Goal: Information Seeking & Learning: Learn about a topic

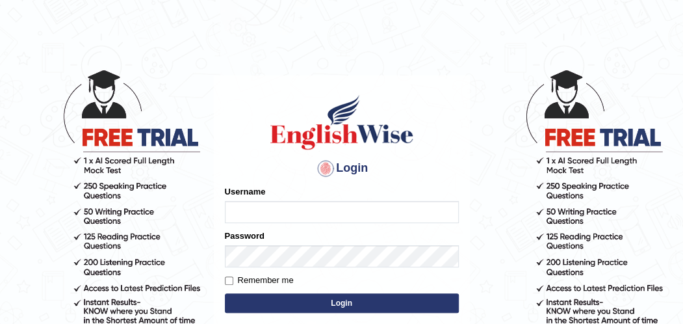
type input "karanvir_parramatta"
click at [327, 309] on button "Login" at bounding box center [342, 302] width 234 height 19
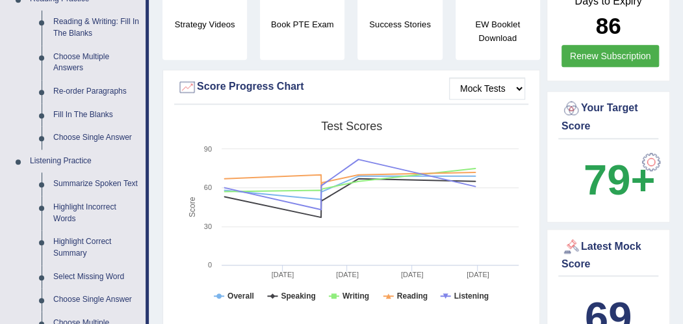
scroll to position [417, 0]
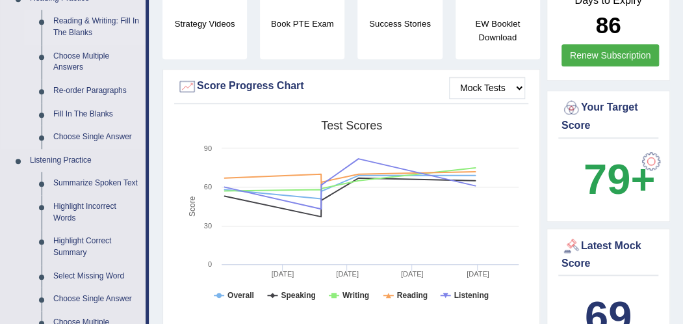
click at [69, 27] on link "Reading & Writing: Fill In The Blanks" at bounding box center [96, 27] width 98 height 34
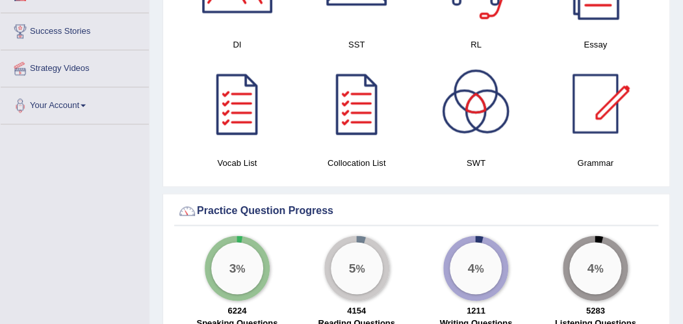
scroll to position [812, 0]
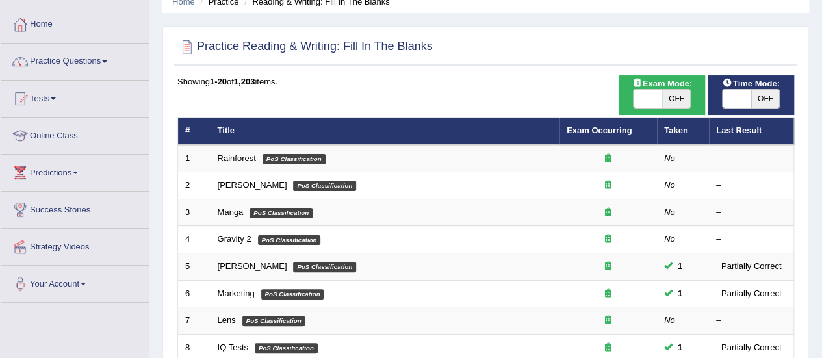
scroll to position [59, 0]
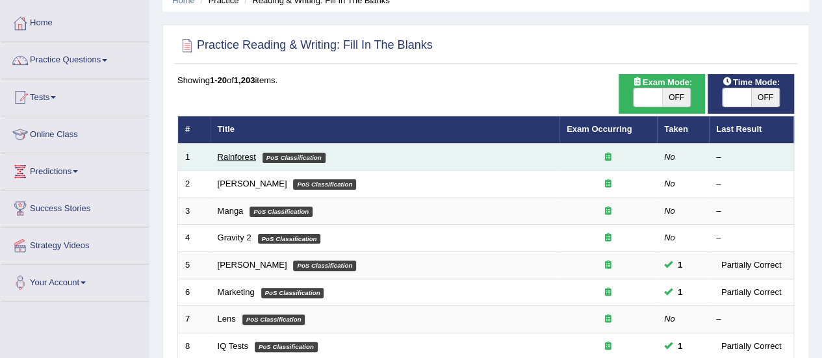
click at [225, 155] on link "Rainforest" at bounding box center [237, 157] width 38 height 10
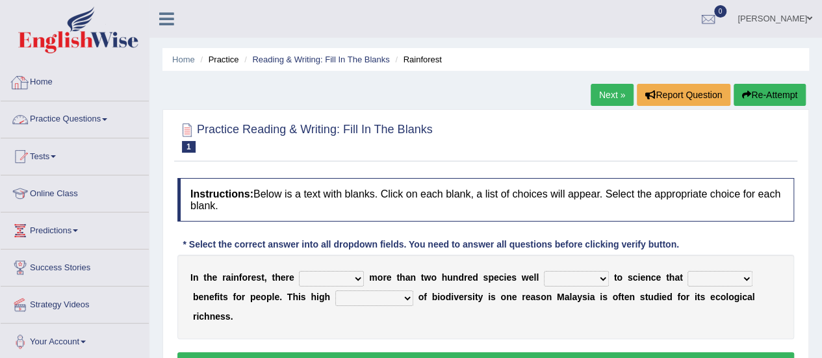
click at [95, 132] on link "Practice Questions" at bounding box center [75, 117] width 148 height 32
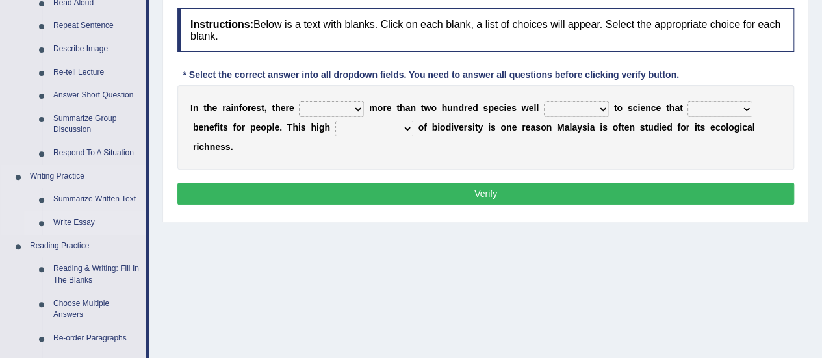
scroll to position [171, 0]
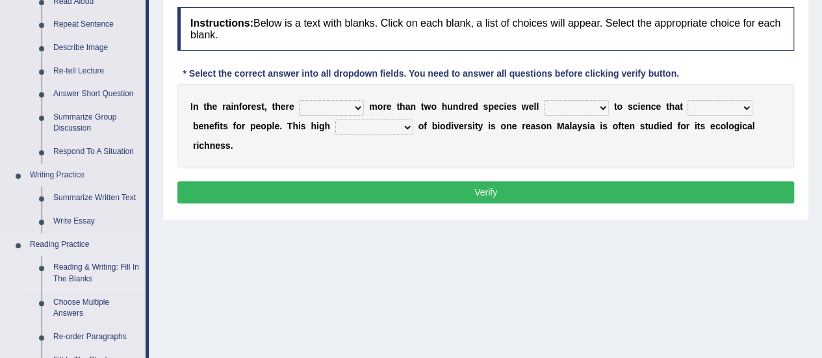
click at [69, 270] on link "Reading & Writing: Fill In The Blanks" at bounding box center [96, 273] width 98 height 34
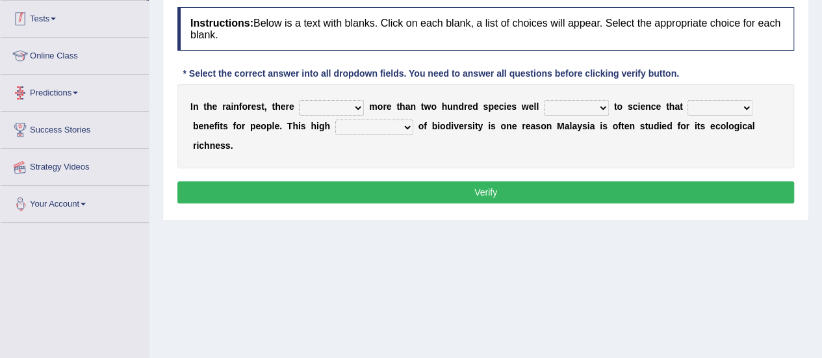
scroll to position [274, 0]
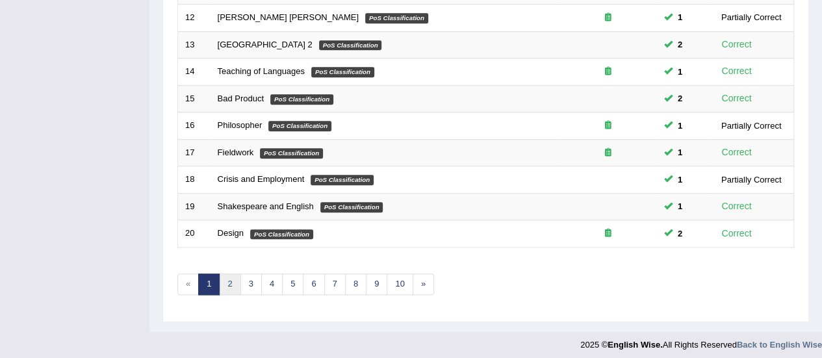
click at [231, 281] on link "2" at bounding box center [229, 284] width 21 height 21
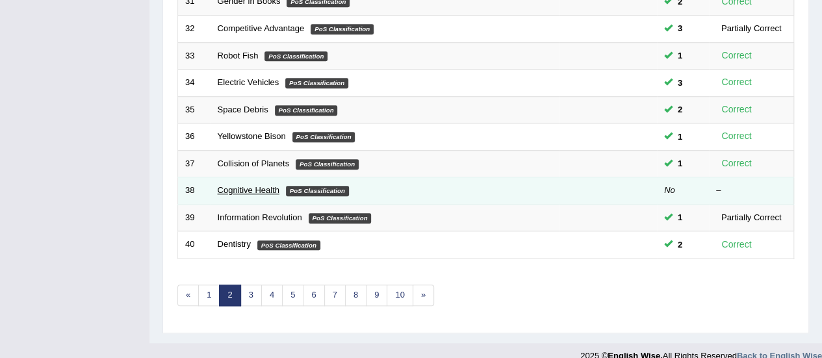
click at [241, 188] on link "Cognitive Health" at bounding box center [249, 190] width 62 height 10
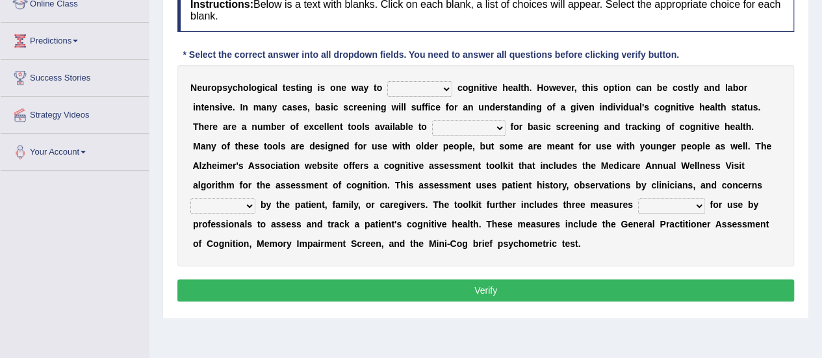
scroll to position [188, 0]
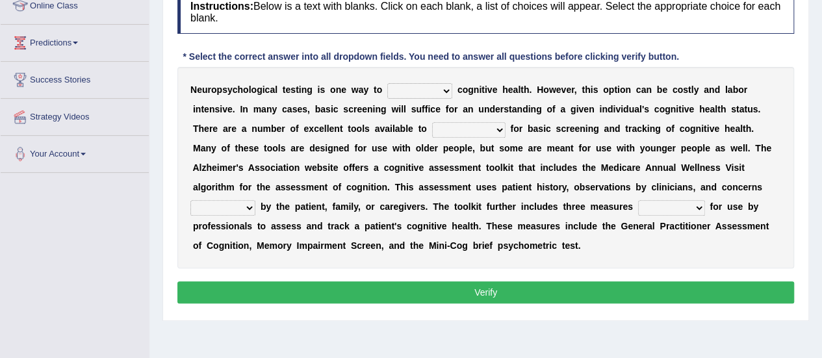
click at [418, 88] on select "obsess assess possess access" at bounding box center [419, 91] width 65 height 16
select select "assess"
click at [387, 83] on select "obsess assess possess access" at bounding box center [419, 91] width 65 height 16
click at [458, 132] on select "stationers practitioners petitioners questioners" at bounding box center [468, 130] width 73 height 16
select select "practitioners"
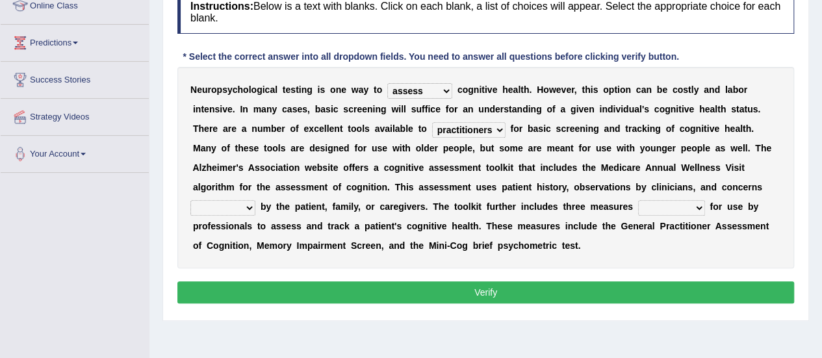
click at [432, 122] on select "stationers practitioners petitioners questioners" at bounding box center [468, 130] width 73 height 16
click at [227, 206] on select "raised rising arising praised" at bounding box center [222, 208] width 65 height 16
select select "raised"
click at [190, 200] on select "raised rising arising praised" at bounding box center [222, 208] width 65 height 16
click at [670, 207] on select "validated intimidated dilapidated antedated" at bounding box center [671, 208] width 67 height 16
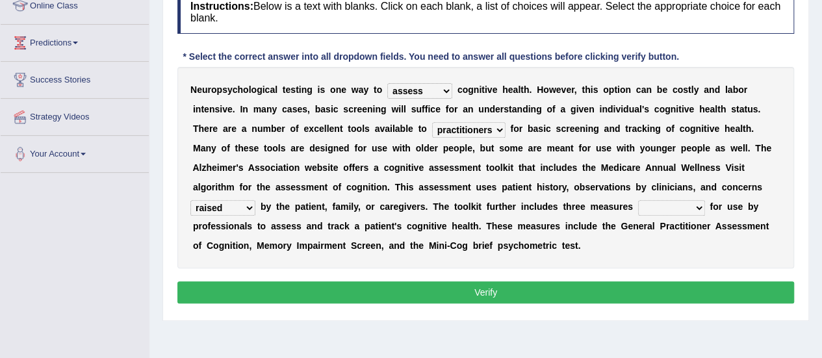
select select "validated"
click at [638, 200] on select "validated intimidated dilapidated antedated" at bounding box center [671, 208] width 67 height 16
click at [575, 300] on button "Verify" at bounding box center [485, 292] width 617 height 22
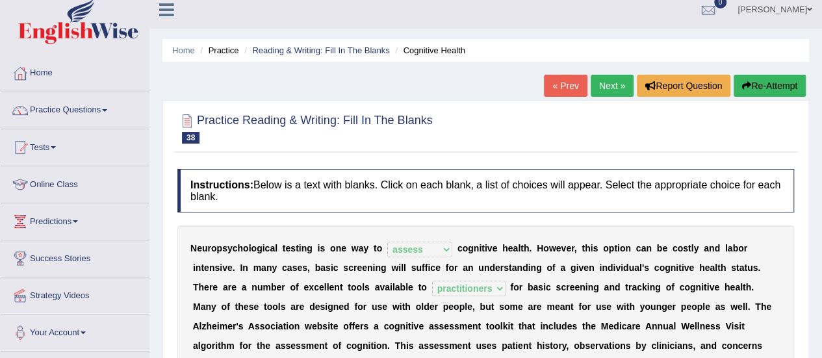
scroll to position [0, 0]
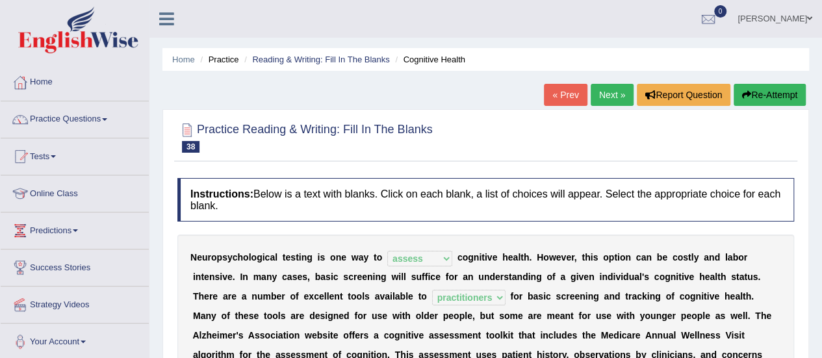
click at [615, 90] on link "Next »" at bounding box center [612, 95] width 43 height 22
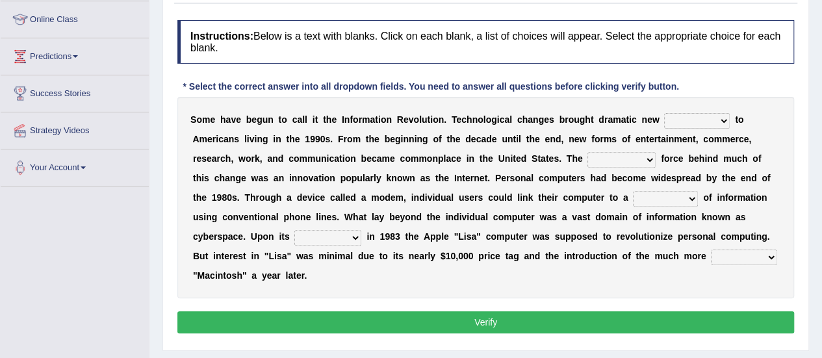
scroll to position [176, 0]
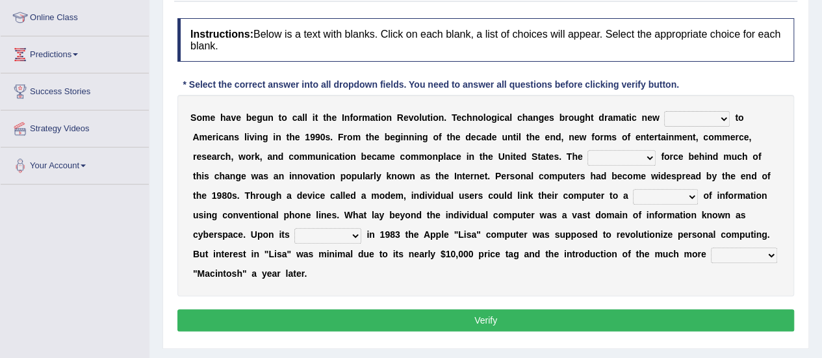
click at [681, 113] on select "challenges puzzles options confusion" at bounding box center [697, 119] width 66 height 16
select select "challenges"
click at [664, 111] on select "challenges puzzles options confusion" at bounding box center [697, 119] width 66 height 16
click at [615, 157] on select "unremitting uninspiring driving insinuating" at bounding box center [622, 158] width 68 height 16
select select "driving"
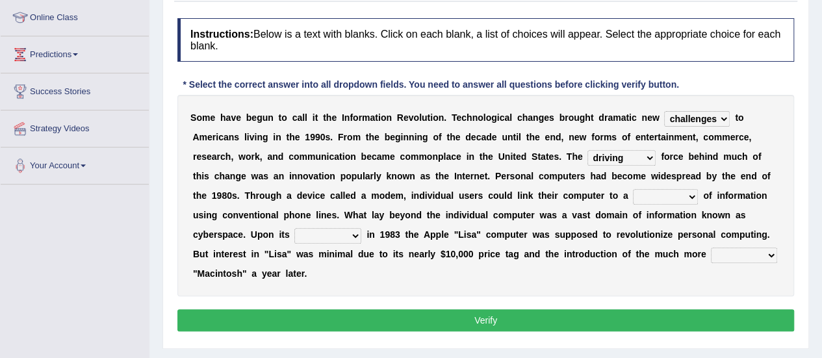
click at [588, 150] on select "unremitting uninspiring driving insinuating" at bounding box center [622, 158] width 68 height 16
click at [670, 192] on select "magnitude bulk wealth volume" at bounding box center [665, 197] width 65 height 16
select select "wealth"
click at [633, 189] on select "magnitude bulk wealth volume" at bounding box center [665, 197] width 65 height 16
click at [307, 237] on select "relief release publication emission" at bounding box center [327, 236] width 67 height 16
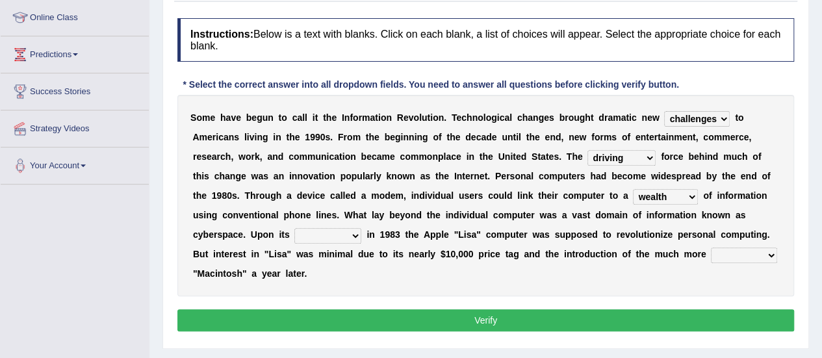
select select "release"
click at [294, 228] on select "relief release publication emission" at bounding box center [327, 236] width 67 height 16
click at [748, 252] on select "convenient affordable advanced formidable" at bounding box center [744, 256] width 66 height 16
click at [754, 255] on select "convenient affordable advanced formidable" at bounding box center [744, 256] width 66 height 16
select select "affordable"
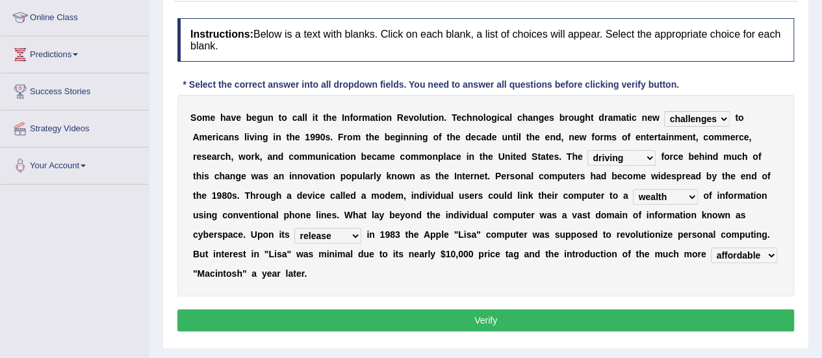
click at [711, 248] on select "convenient affordable advanced formidable" at bounding box center [744, 256] width 66 height 16
click at [638, 309] on button "Verify" at bounding box center [485, 320] width 617 height 22
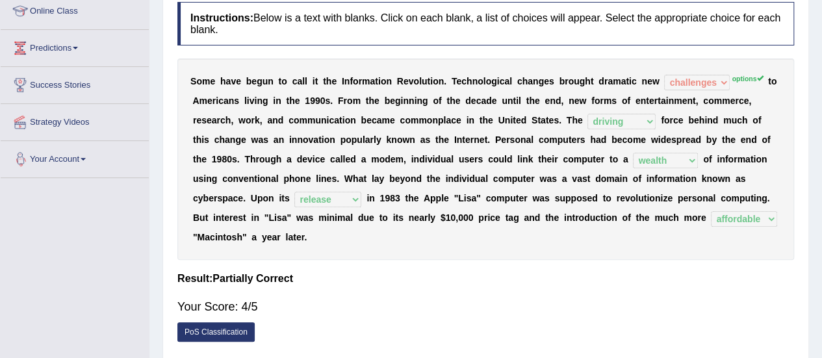
scroll to position [0, 0]
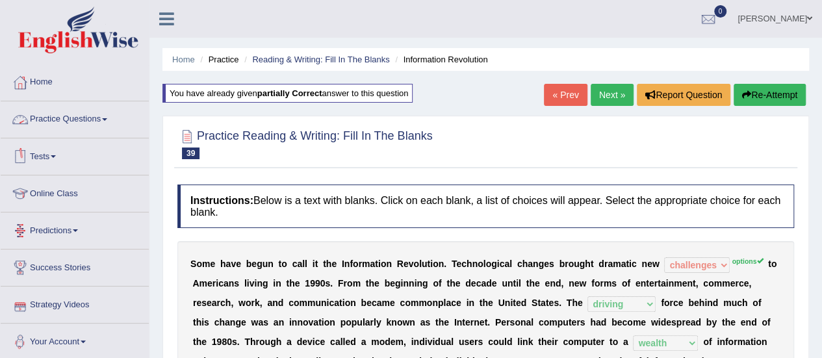
click at [110, 122] on link "Practice Questions" at bounding box center [75, 117] width 148 height 32
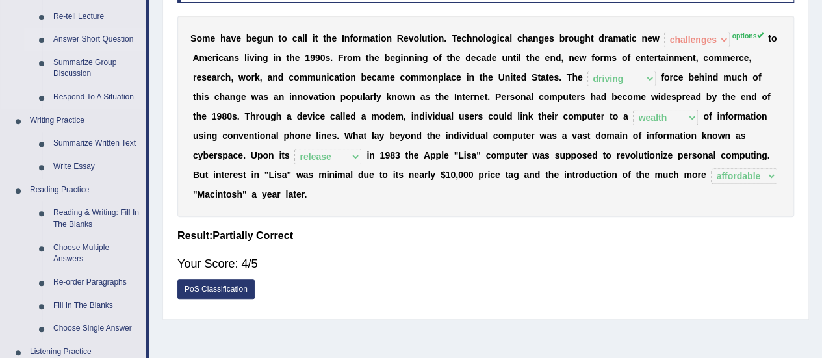
scroll to position [229, 0]
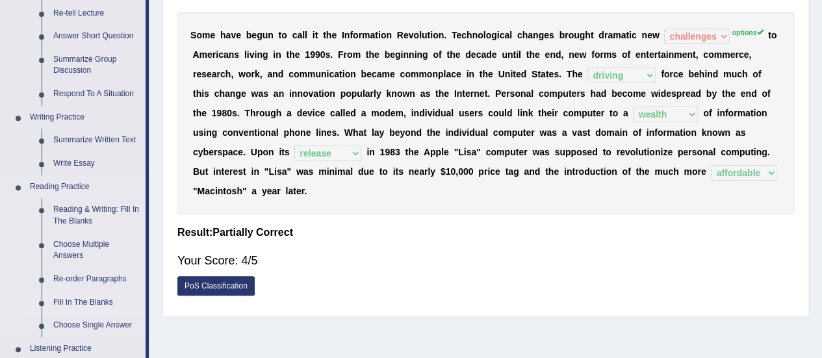
click at [76, 304] on link "Fill In The Blanks" at bounding box center [96, 302] width 98 height 23
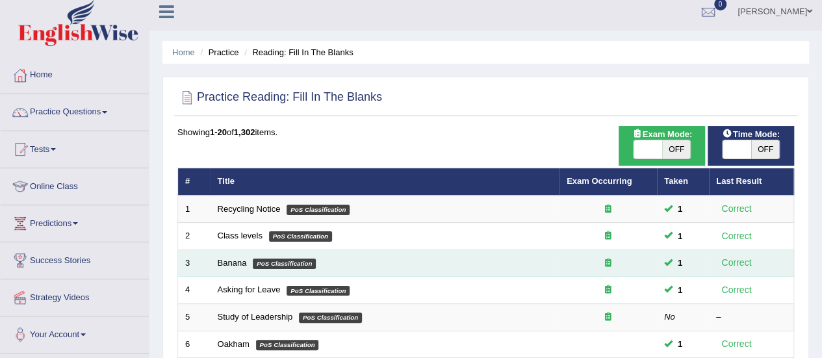
scroll to position [8, 0]
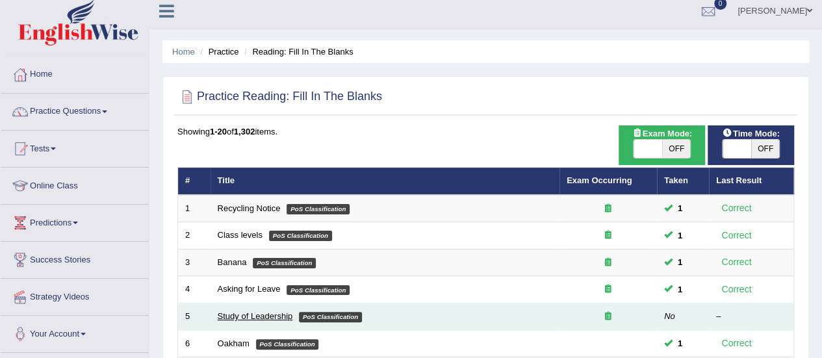
drag, startPoint x: 266, startPoint y: 307, endPoint x: 265, endPoint y: 313, distance: 6.6
click at [265, 313] on td "Study of Leadership PoS Classification" at bounding box center [385, 317] width 349 height 27
click at [265, 313] on link "Study of Leadership" at bounding box center [255, 316] width 75 height 10
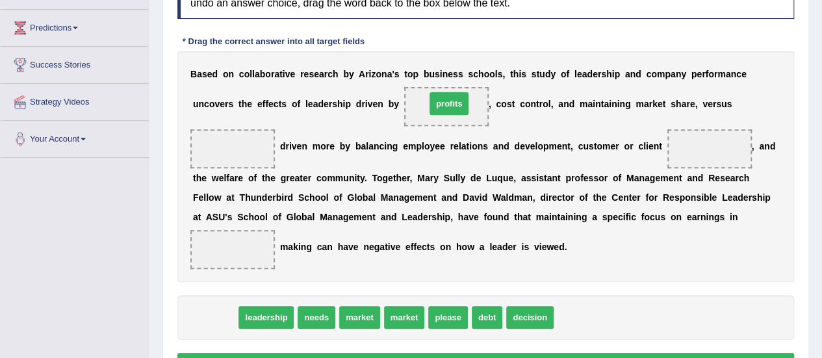
drag, startPoint x: 220, startPoint y: 315, endPoint x: 458, endPoint y: 98, distance: 321.6
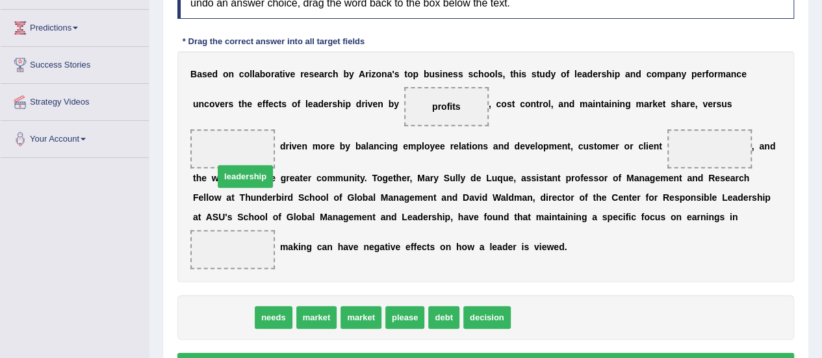
drag, startPoint x: 209, startPoint y: 322, endPoint x: 227, endPoint y: 168, distance: 155.8
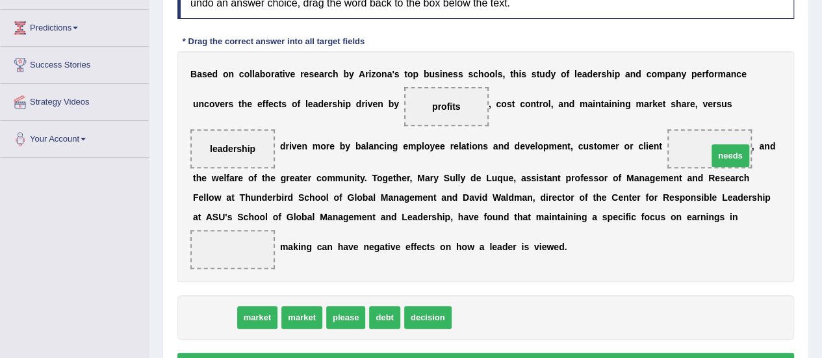
drag, startPoint x: 218, startPoint y: 317, endPoint x: 733, endPoint y: 154, distance: 539.8
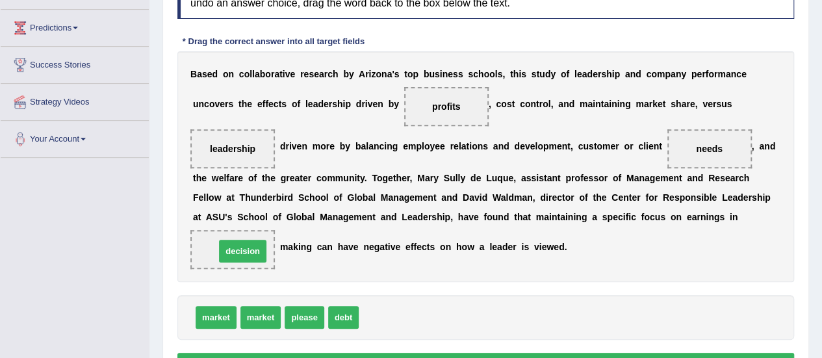
drag, startPoint x: 380, startPoint y: 317, endPoint x: 235, endPoint y: 250, distance: 159.6
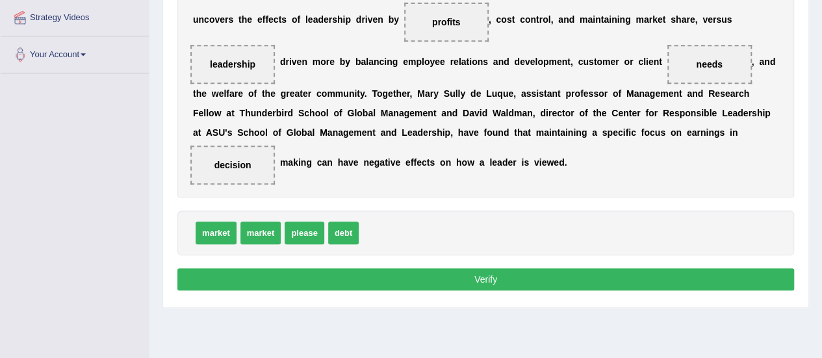
scroll to position [291, 0]
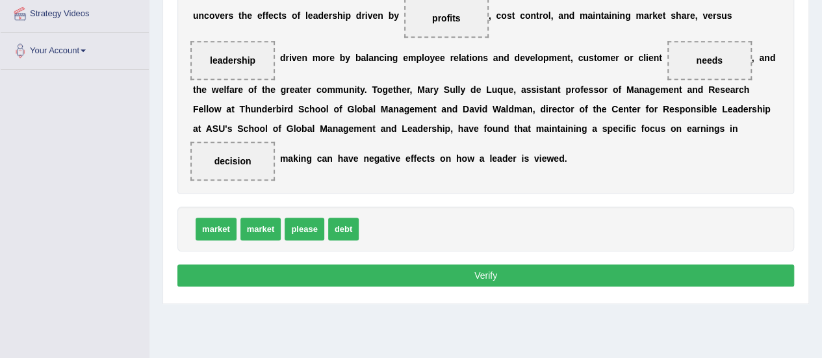
click at [472, 266] on button "Verify" at bounding box center [485, 276] width 617 height 22
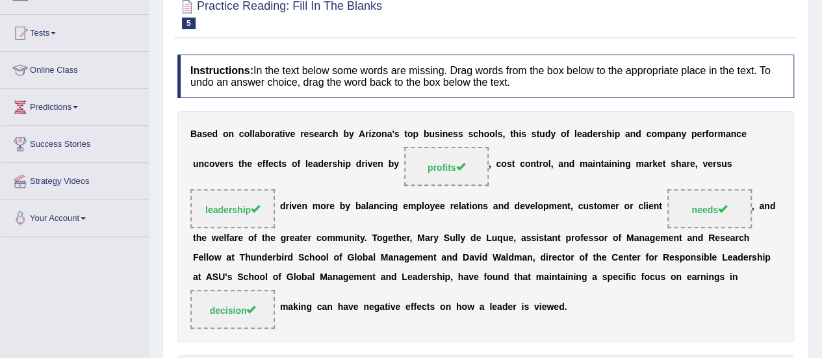
scroll to position [0, 0]
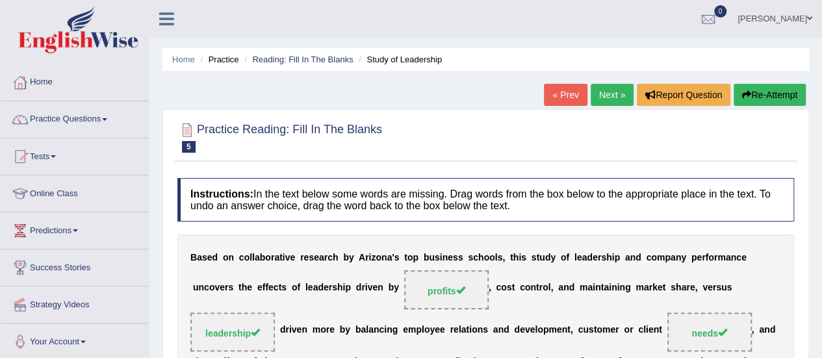
click at [604, 92] on link "Next »" at bounding box center [612, 95] width 43 height 22
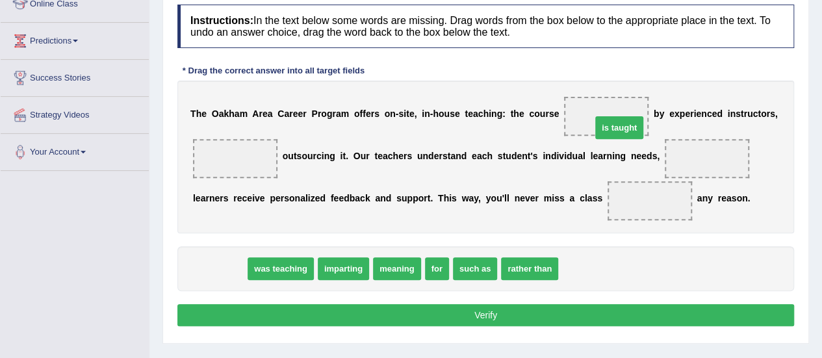
drag, startPoint x: 222, startPoint y: 260, endPoint x: 622, endPoint y: 117, distance: 424.5
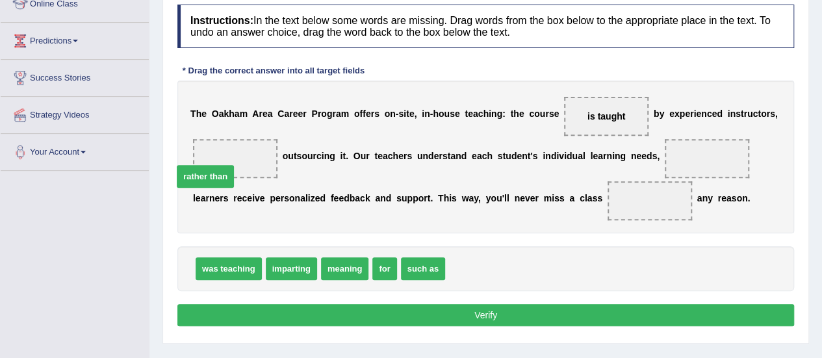
drag, startPoint x: 483, startPoint y: 267, endPoint x: 198, endPoint y: 172, distance: 300.9
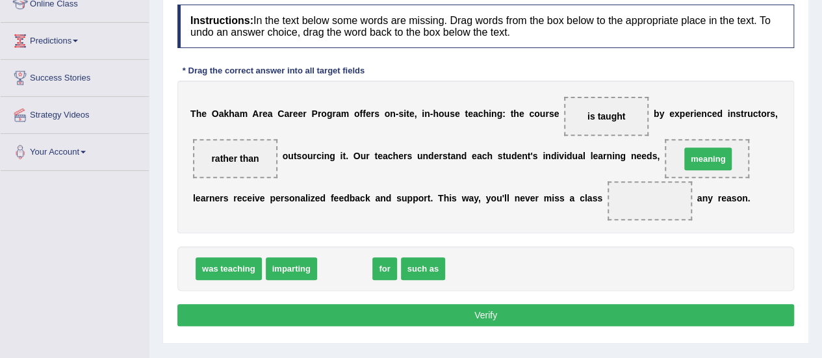
drag, startPoint x: 359, startPoint y: 262, endPoint x: 720, endPoint y: 151, distance: 378.1
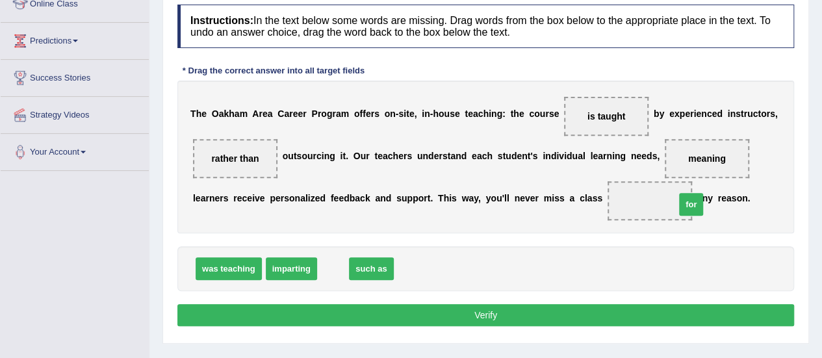
drag, startPoint x: 330, startPoint y: 265, endPoint x: 685, endPoint y: 200, distance: 361.5
click at [502, 321] on button "Verify" at bounding box center [485, 315] width 617 height 22
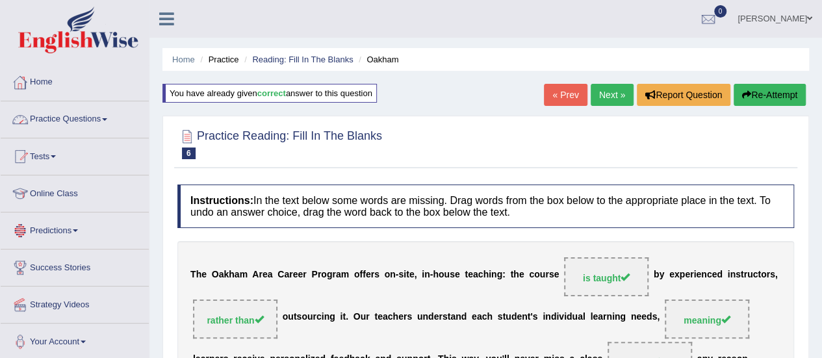
click at [90, 112] on link "Practice Questions" at bounding box center [75, 117] width 148 height 32
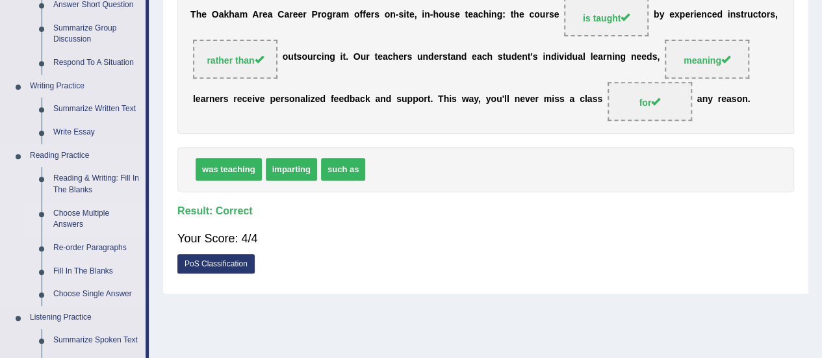
scroll to position [262, 0]
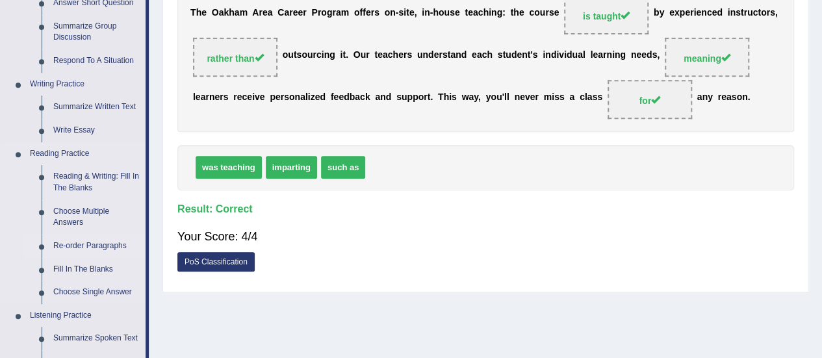
click at [81, 244] on link "Re-order Paragraphs" at bounding box center [96, 246] width 98 height 23
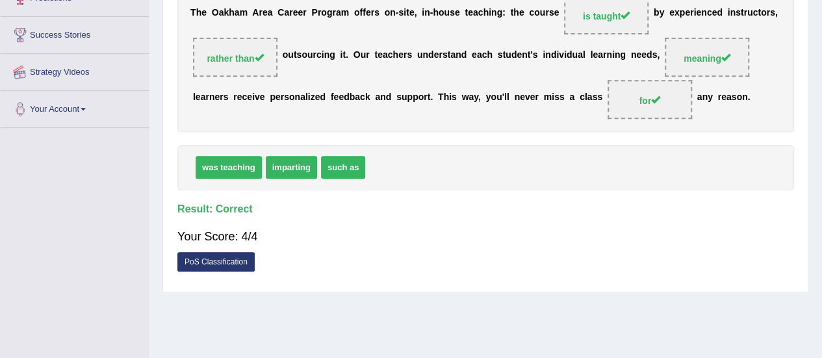
scroll to position [324, 0]
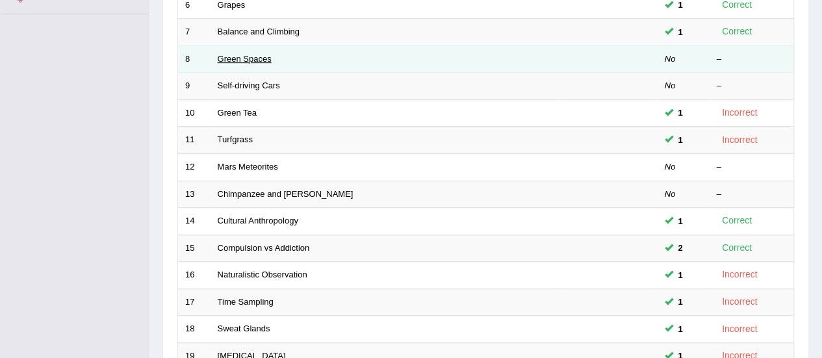
click at [226, 54] on link "Green Spaces" at bounding box center [245, 59] width 54 height 10
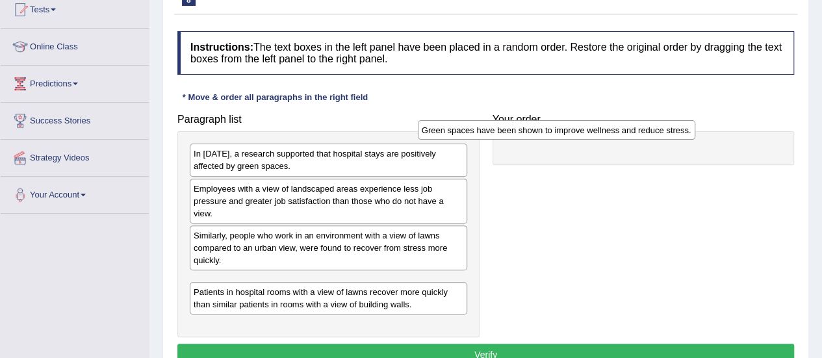
drag, startPoint x: 412, startPoint y: 283, endPoint x: 663, endPoint y: 149, distance: 284.1
click at [655, 140] on div "Green spaces have been shown to improve wellness and reduce stress." at bounding box center [557, 129] width 278 height 19
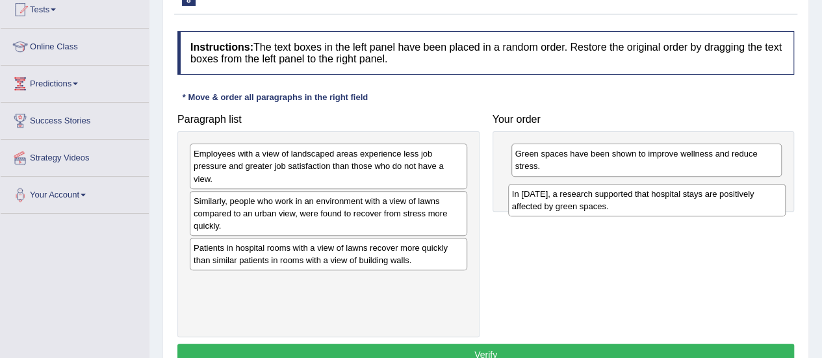
drag, startPoint x: 423, startPoint y: 155, endPoint x: 742, endPoint y: 196, distance: 321.0
click at [742, 196] on div "In 2002, a research supported that hospital stays are positively affected by gr…" at bounding box center [647, 200] width 278 height 32
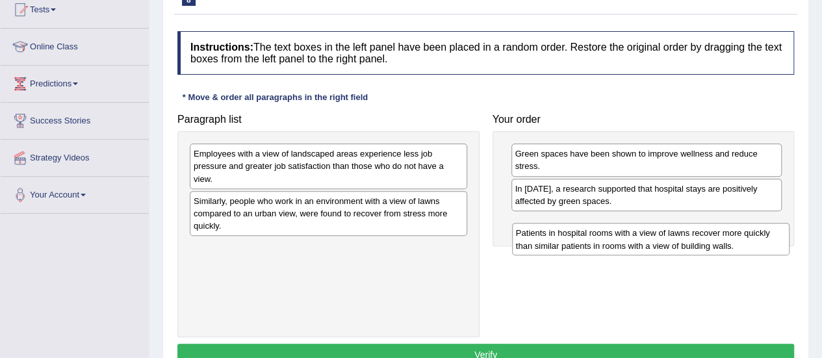
drag, startPoint x: 375, startPoint y: 252, endPoint x: 695, endPoint y: 235, distance: 320.2
click at [697, 237] on div "Patients in hospital rooms with a view of lawns recover more quickly than simil…" at bounding box center [651, 239] width 278 height 32
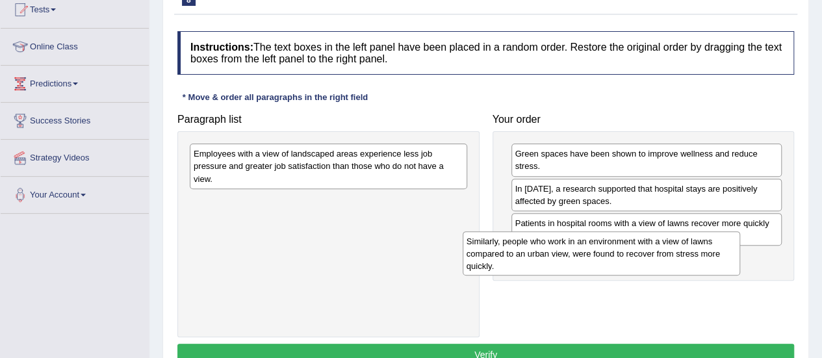
drag, startPoint x: 369, startPoint y: 224, endPoint x: 643, endPoint y: 265, distance: 276.7
click at [643, 265] on div "Similarly, people who work in an environment with a view of lawns compared to a…" at bounding box center [602, 253] width 278 height 45
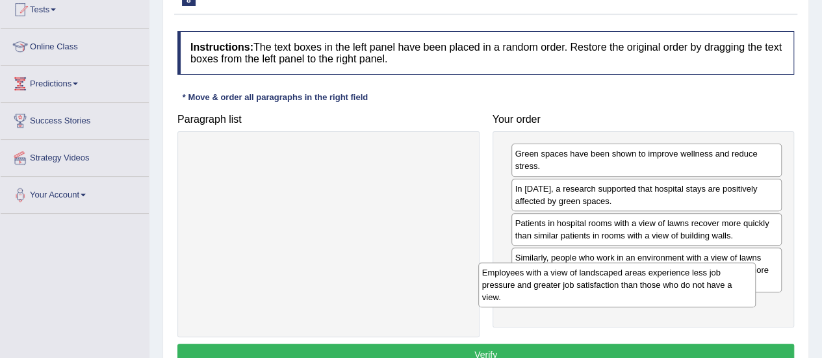
drag, startPoint x: 434, startPoint y: 172, endPoint x: 723, endPoint y: 291, distance: 312.4
click at [723, 291] on div "Employees with a view of landscaped areas experience less job pressure and grea…" at bounding box center [617, 285] width 278 height 45
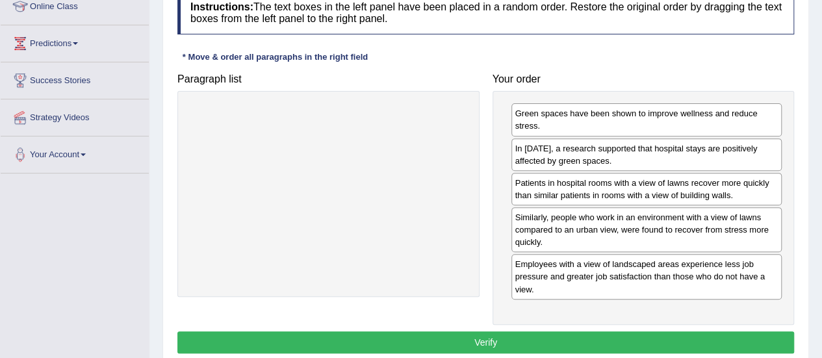
scroll to position [188, 0]
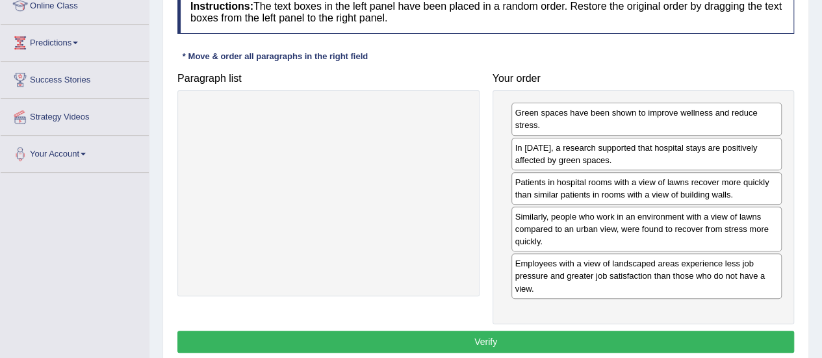
click at [524, 337] on button "Verify" at bounding box center [485, 342] width 617 height 22
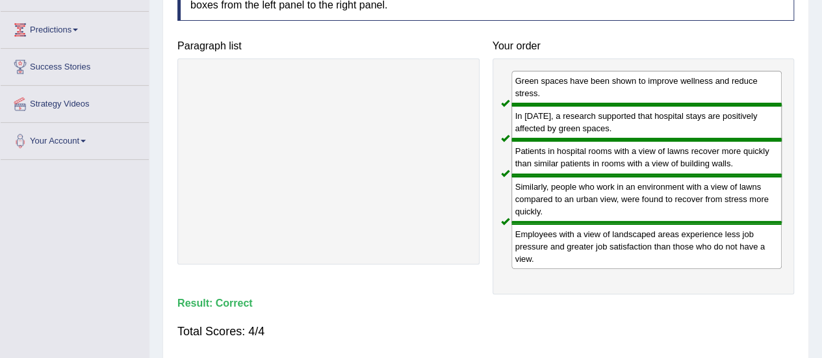
scroll to position [0, 0]
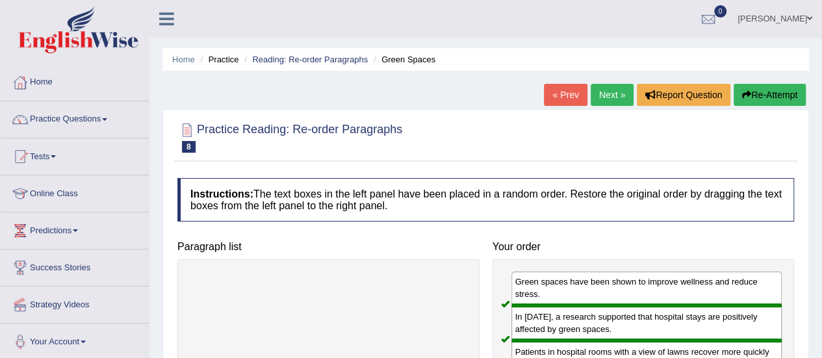
click at [604, 101] on link "Next »" at bounding box center [612, 95] width 43 height 22
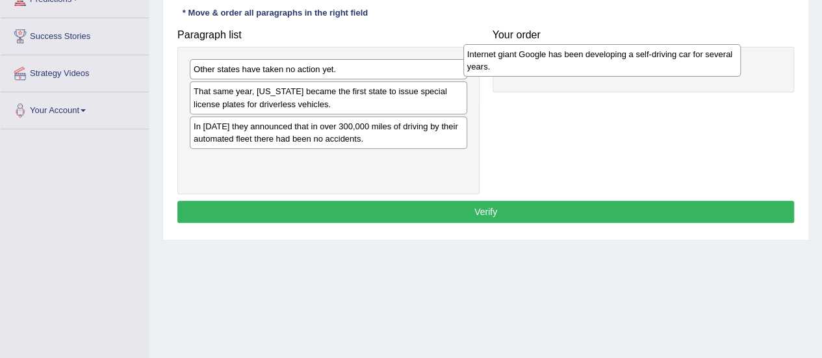
drag, startPoint x: 364, startPoint y: 135, endPoint x: 646, endPoint y: 64, distance: 291.0
click at [646, 64] on div "Internet giant Google has been developing a self-driving car for several years." at bounding box center [602, 60] width 278 height 32
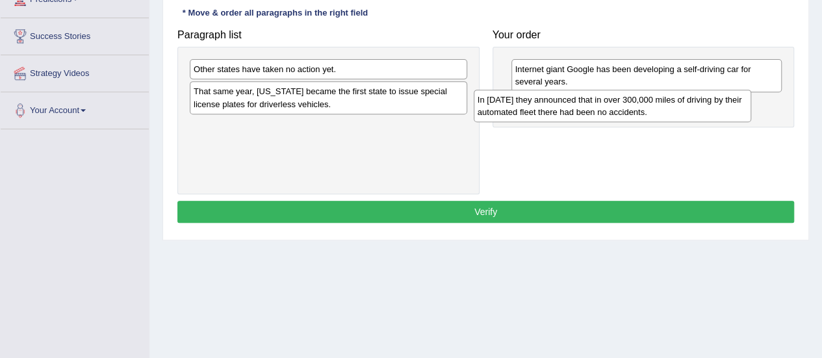
drag, startPoint x: 409, startPoint y: 133, endPoint x: 693, endPoint y: 107, distance: 285.2
click at [693, 107] on div "In [DATE] they announced that in over 300,000 miles of driving by their automat…" at bounding box center [613, 106] width 278 height 32
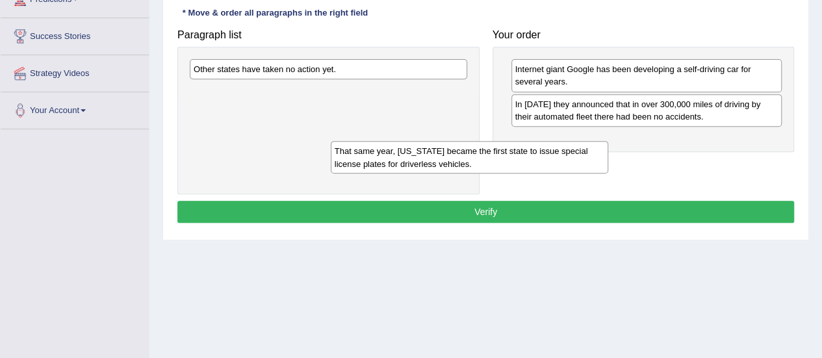
drag, startPoint x: 409, startPoint y: 91, endPoint x: 636, endPoint y: 162, distance: 237.6
click at [608, 162] on div "That same year, [US_STATE] became the first state to issue special license plat…" at bounding box center [470, 157] width 278 height 32
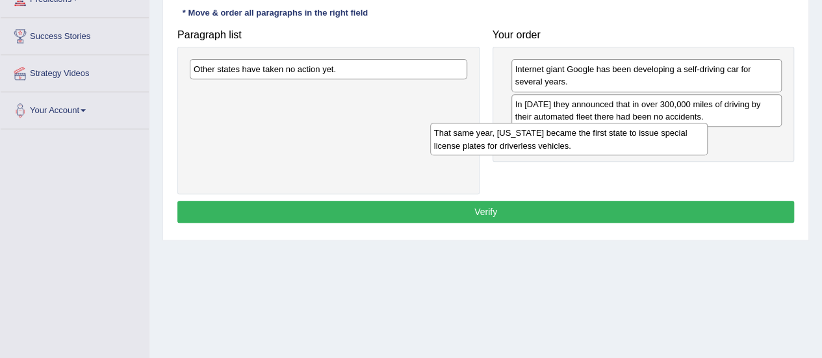
drag, startPoint x: 422, startPoint y: 96, endPoint x: 663, endPoint y: 138, distance: 244.2
click at [663, 138] on div "That same year, [US_STATE] became the first state to issue special license plat…" at bounding box center [569, 139] width 278 height 32
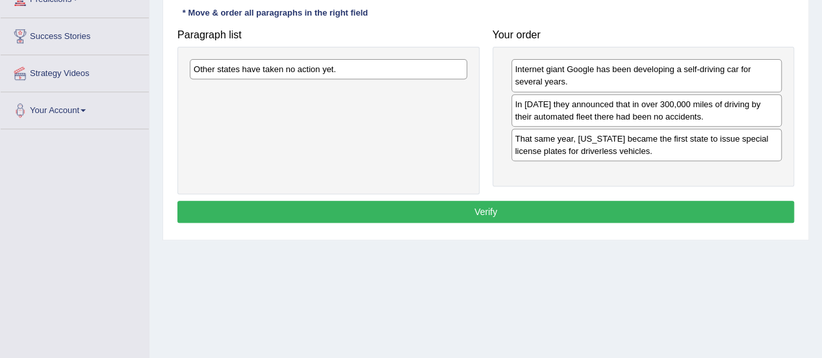
drag, startPoint x: 411, startPoint y: 70, endPoint x: 619, endPoint y: 131, distance: 217.4
click at [467, 79] on div "Other states have taken no action yet." at bounding box center [329, 69] width 278 height 20
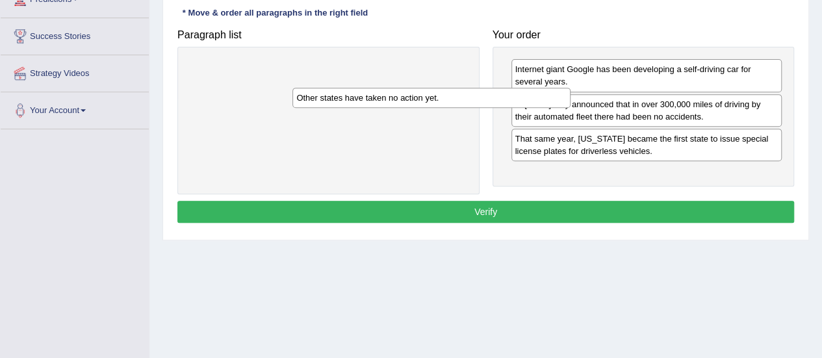
click at [693, 159] on div "That same year, Nevada became the first state to issue special license plates f…" at bounding box center [646, 145] width 271 height 32
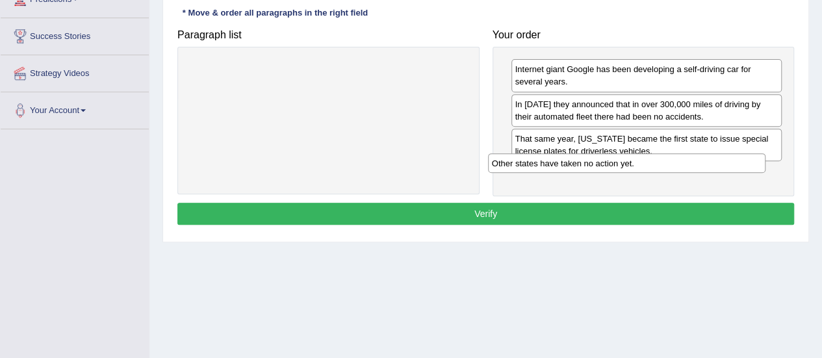
drag, startPoint x: 441, startPoint y: 71, endPoint x: 741, endPoint y: 166, distance: 314.3
click at [741, 166] on div "Other states have taken no action yet." at bounding box center [627, 162] width 278 height 19
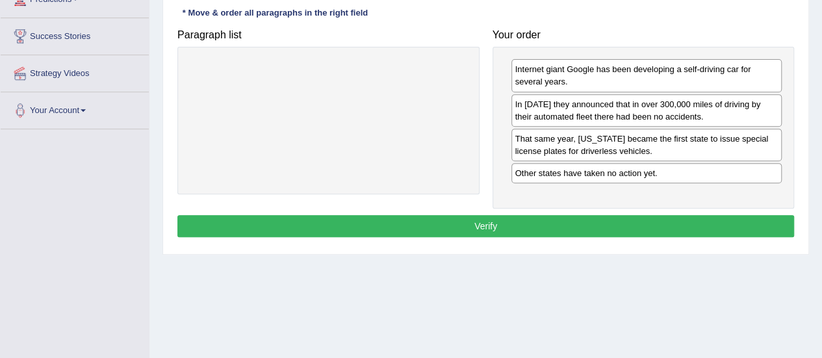
click at [589, 215] on button "Verify" at bounding box center [485, 226] width 617 height 22
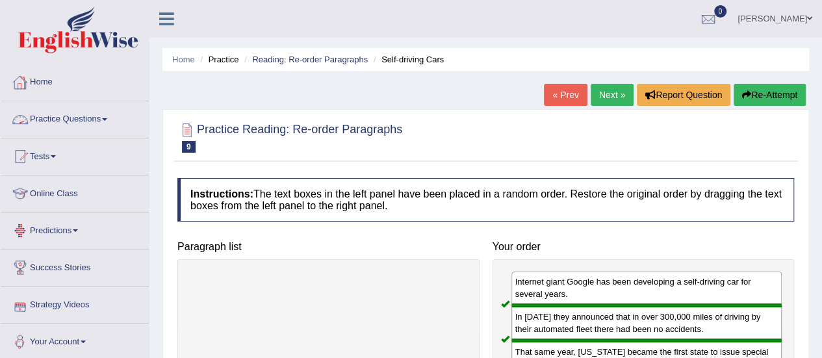
click at [87, 116] on link "Practice Questions" at bounding box center [75, 117] width 148 height 32
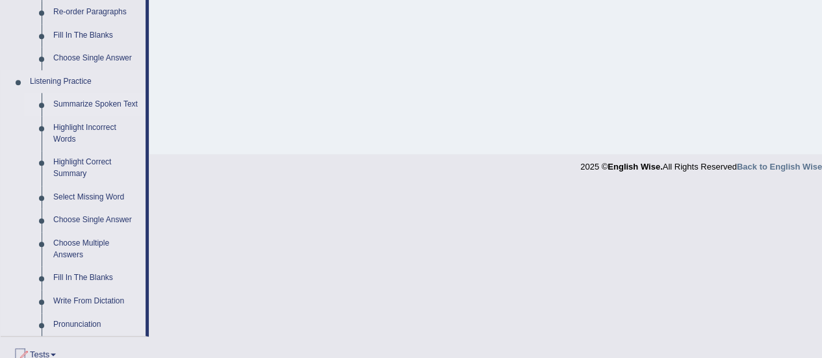
scroll to position [391, 0]
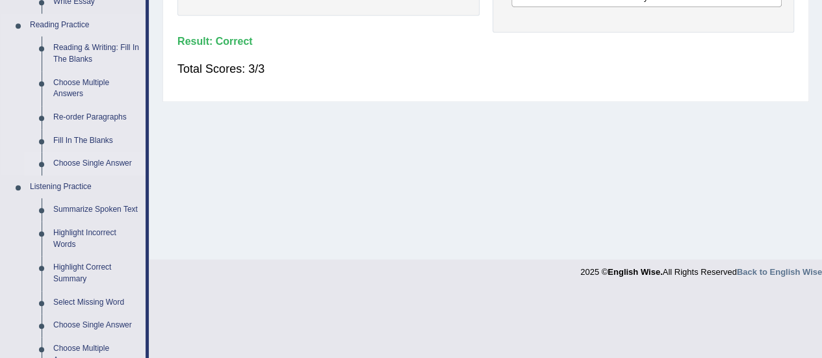
click at [86, 164] on link "Choose Single Answer" at bounding box center [96, 163] width 98 height 23
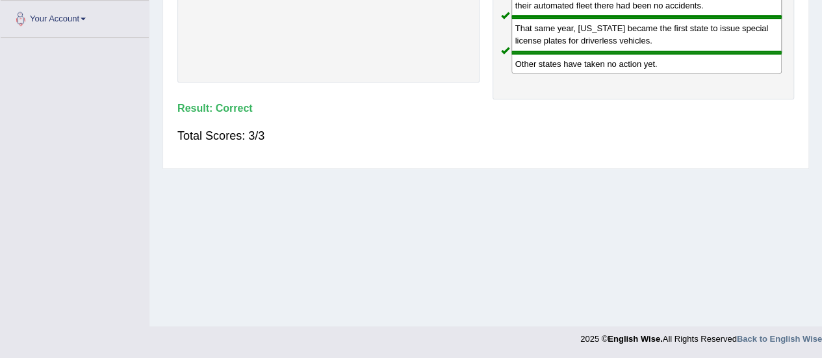
scroll to position [207, 0]
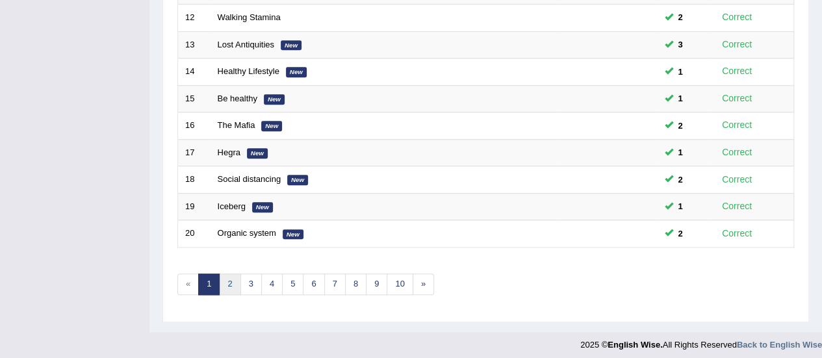
click at [231, 275] on link "2" at bounding box center [229, 284] width 21 height 21
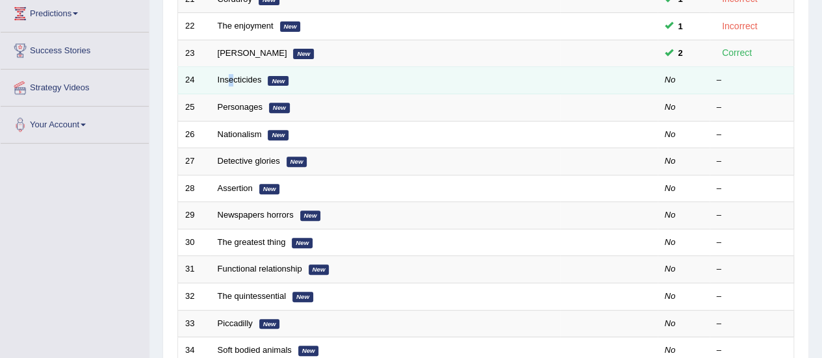
drag, startPoint x: 227, startPoint y: 84, endPoint x: 233, endPoint y: 72, distance: 13.4
click at [233, 72] on td "Insecticides New" at bounding box center [386, 80] width 350 height 27
click at [238, 78] on link "Insecticides" at bounding box center [240, 80] width 44 height 10
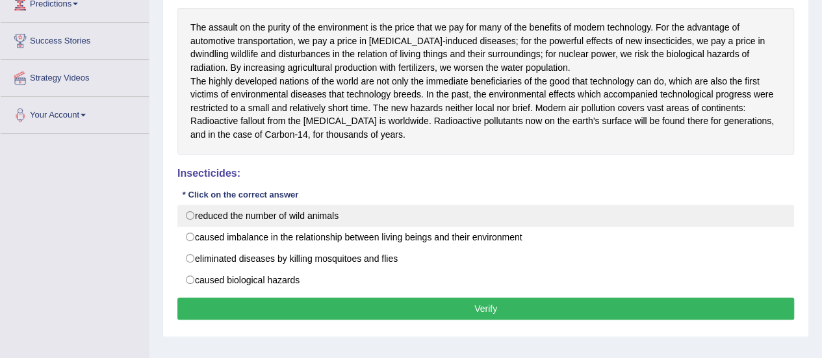
click at [266, 223] on label "reduced the number of wild animals" at bounding box center [485, 216] width 617 height 22
radio input "true"
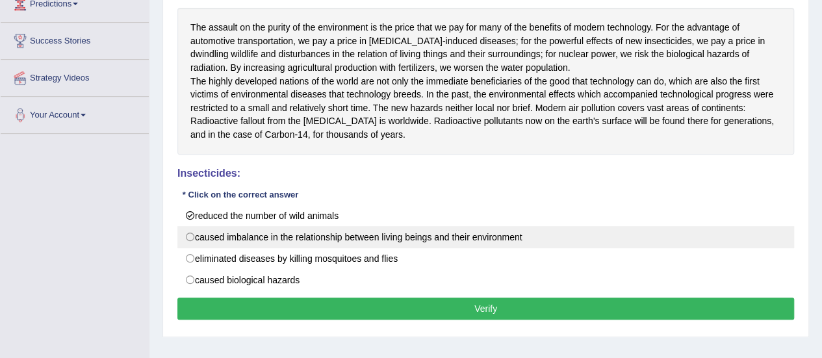
click at [265, 244] on label "caused imbalance in the relationship between living beings and their environment" at bounding box center [485, 237] width 617 height 22
radio input "true"
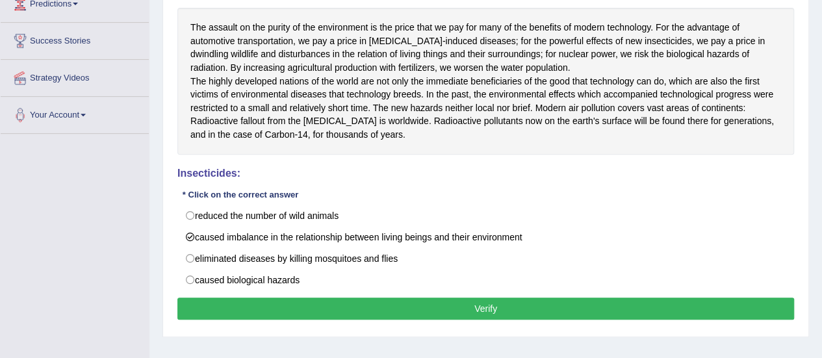
click at [342, 320] on button "Verify" at bounding box center [485, 309] width 617 height 22
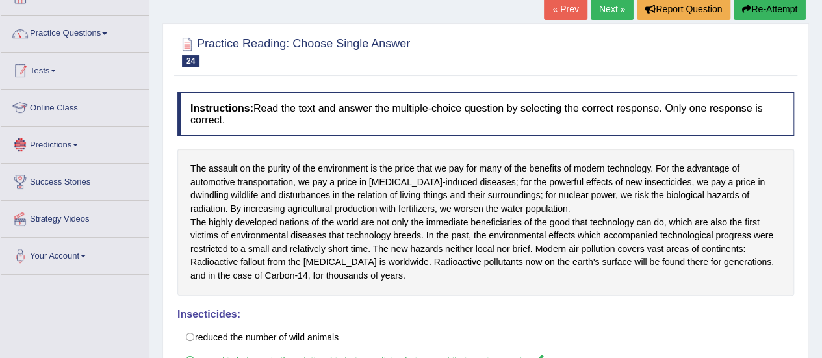
scroll to position [38, 0]
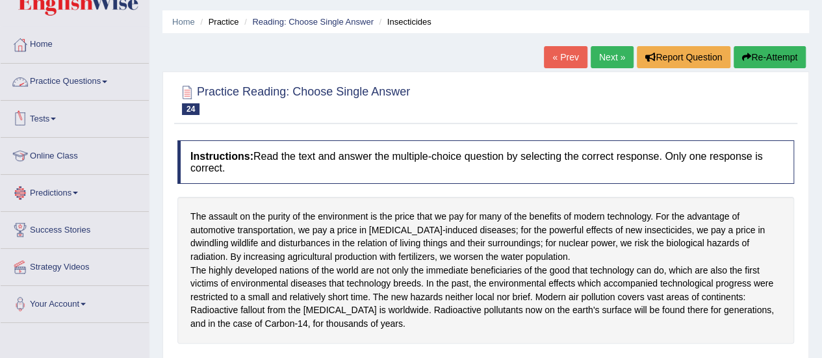
click at [94, 75] on link "Practice Questions" at bounding box center [75, 80] width 148 height 32
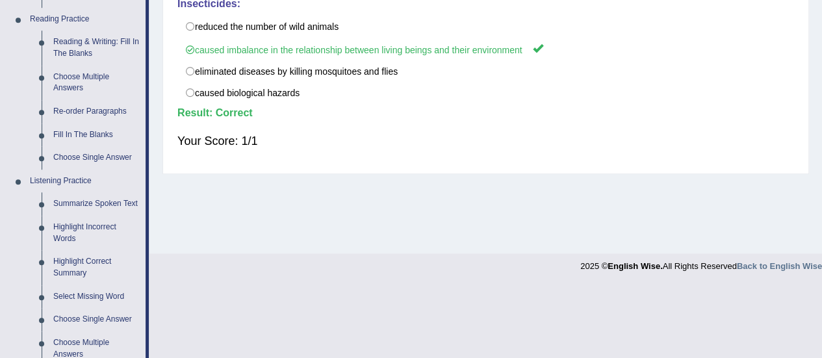
scroll to position [395, 0]
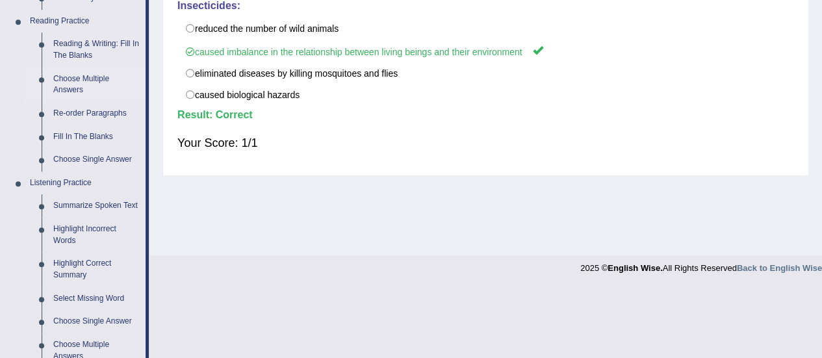
click at [71, 78] on link "Choose Multiple Answers" at bounding box center [96, 85] width 98 height 34
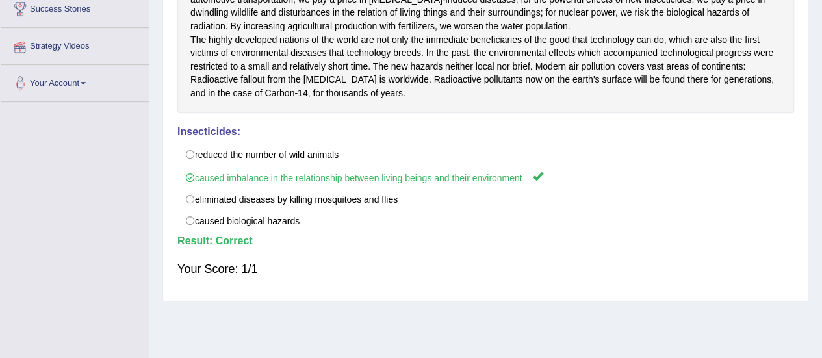
scroll to position [324, 0]
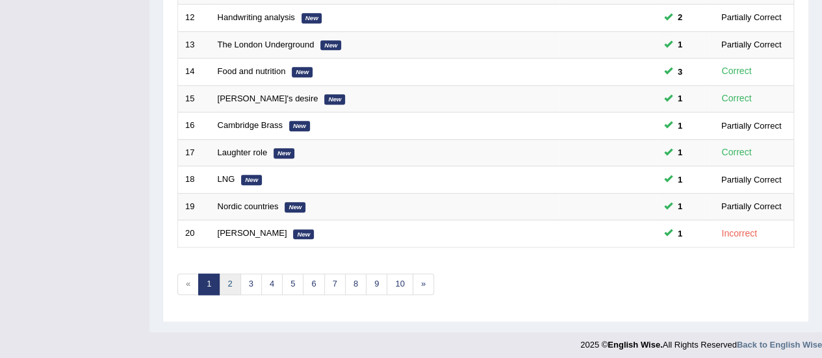
click at [229, 281] on link "2" at bounding box center [229, 284] width 21 height 21
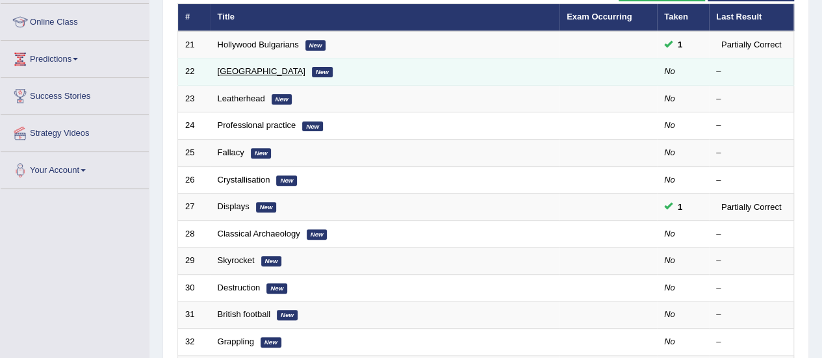
click at [240, 67] on link "[GEOGRAPHIC_DATA]" at bounding box center [262, 71] width 88 height 10
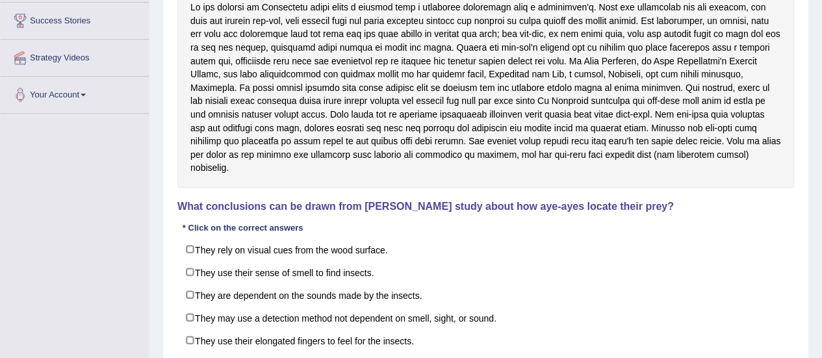
scroll to position [246, 0]
click at [312, 239] on label "They rely on visual cues from the wood surface." at bounding box center [485, 250] width 617 height 23
checkbox input "true"
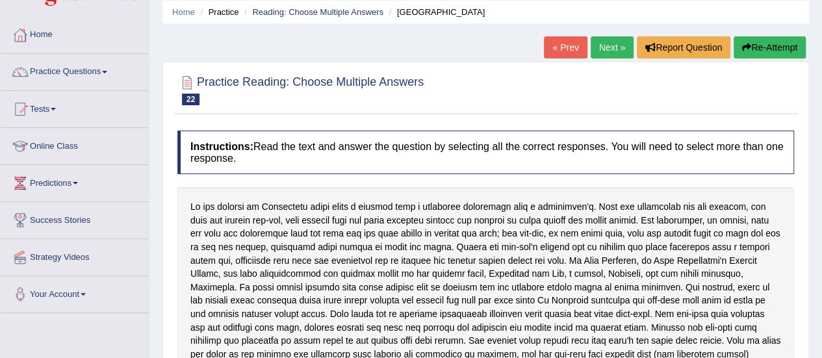
scroll to position [0, 0]
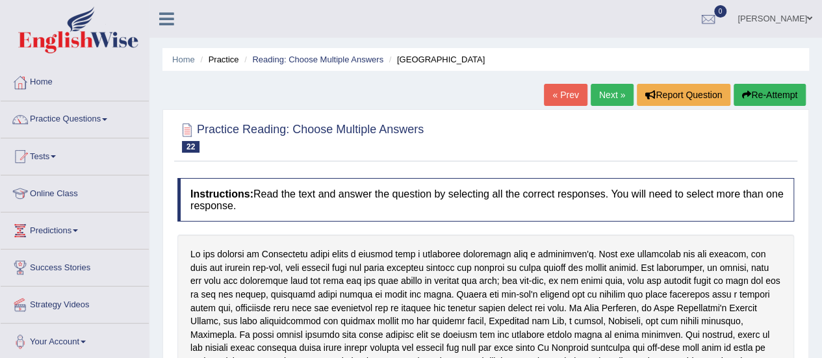
drag, startPoint x: 607, startPoint y: 106, endPoint x: 601, endPoint y: 88, distance: 18.7
click at [601, 88] on div "« Prev Next » Report Question Re-Attempt" at bounding box center [676, 96] width 265 height 25
click at [601, 88] on link "Next »" at bounding box center [612, 95] width 43 height 22
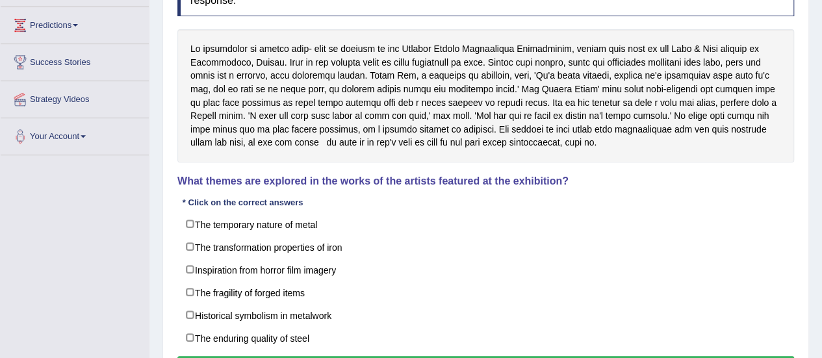
scroll to position [207, 0]
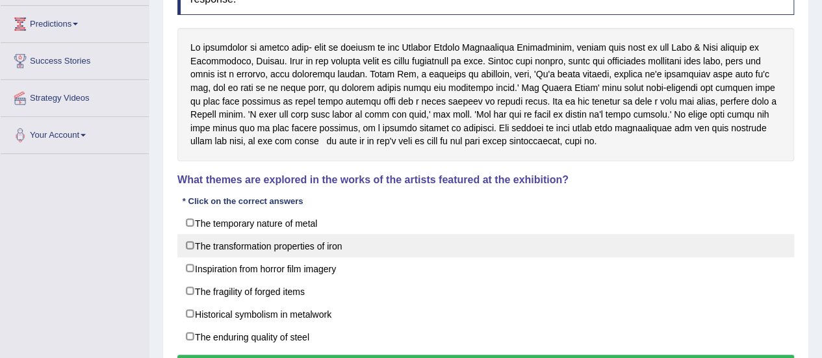
click at [333, 237] on label "The transformation properties of iron" at bounding box center [485, 245] width 617 height 23
checkbox input "true"
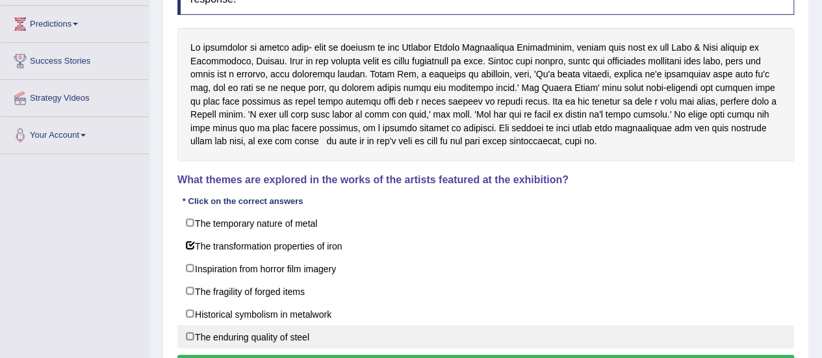
click at [378, 328] on label "The enduring quality of steel" at bounding box center [485, 336] width 617 height 23
checkbox input "true"
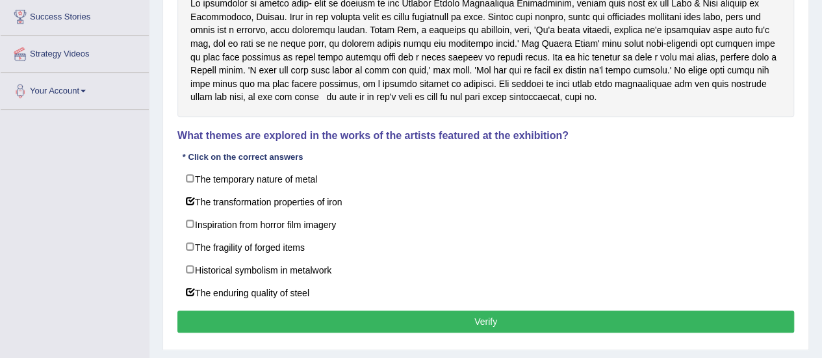
drag, startPoint x: 393, startPoint y: 304, endPoint x: 393, endPoint y: 319, distance: 15.6
click at [393, 319] on div "Instructions: Read the text and answer the question by selecting all the correc…" at bounding box center [485, 132] width 623 height 422
click at [393, 319] on button "Verify" at bounding box center [485, 322] width 617 height 22
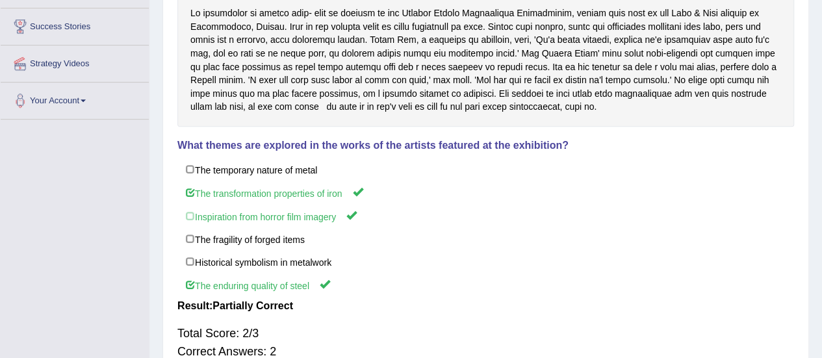
scroll to position [240, 0]
